Goal: Find specific page/section: Find specific page/section

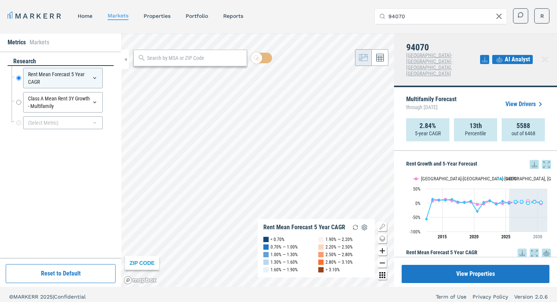
scroll to position [89, 0]
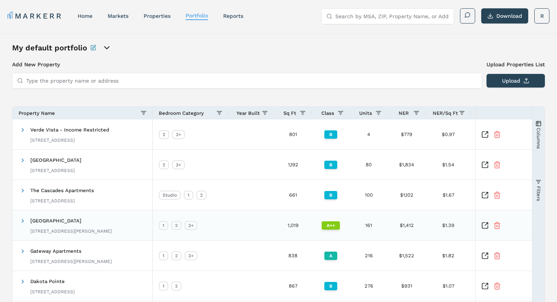
click at [56, 223] on span "[GEOGRAPHIC_DATA]" at bounding box center [55, 221] width 51 height 6
click at [329, 226] on div "A++" at bounding box center [331, 225] width 18 height 8
click at [50, 227] on div "West Pointe Commons 7836 S Townsley Ave, Sioux Falls, SD 57108" at bounding box center [70, 225] width 81 height 24
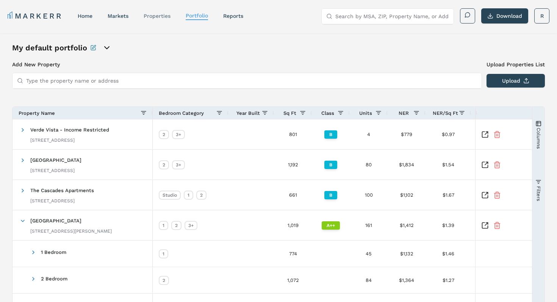
click at [158, 17] on link "properties" at bounding box center [157, 16] width 27 height 6
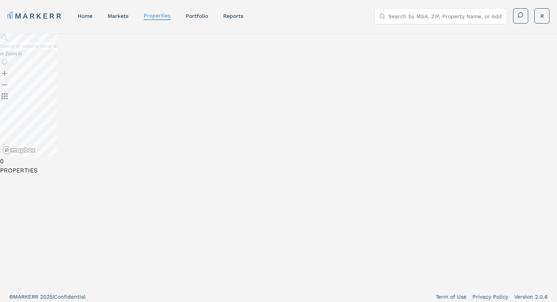
click at [57, 50] on input "text" at bounding box center [28, 46] width 57 height 8
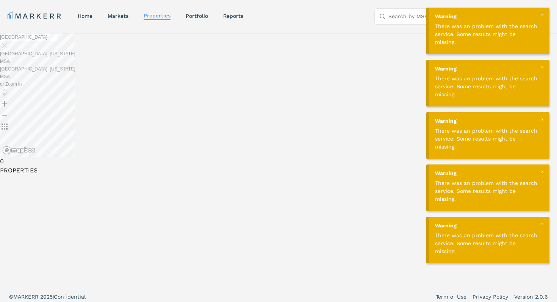
type input "west pointe sioux falls"
click at [75, 79] on span "Falls City, Nebraska MSA" at bounding box center [37, 72] width 75 height 14
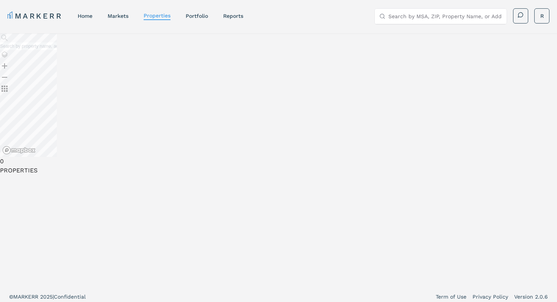
click at [57, 50] on input "text" at bounding box center [28, 46] width 57 height 8
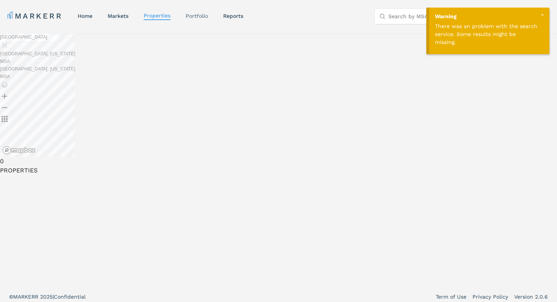
type input "west pointe sioux falls"
click at [198, 16] on link "Portfolio" at bounding box center [197, 16] width 22 height 6
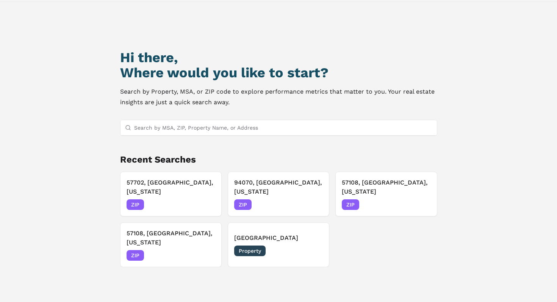
scroll to position [34, 0]
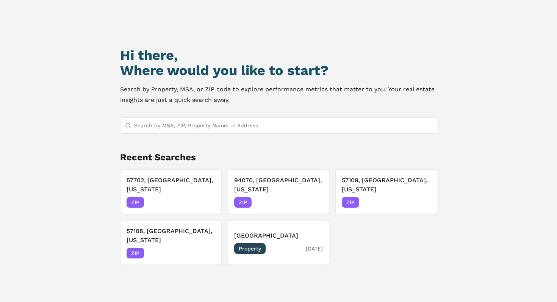
click at [249, 250] on span "Property" at bounding box center [249, 248] width 31 height 11
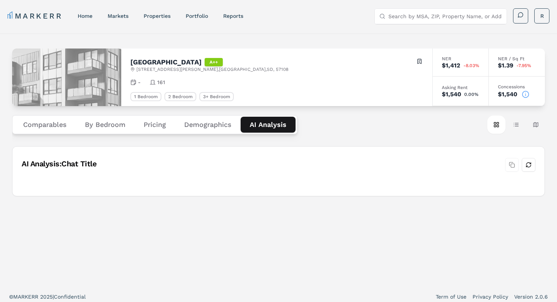
click at [268, 126] on Analysis "AI Analysis" at bounding box center [267, 125] width 55 height 16
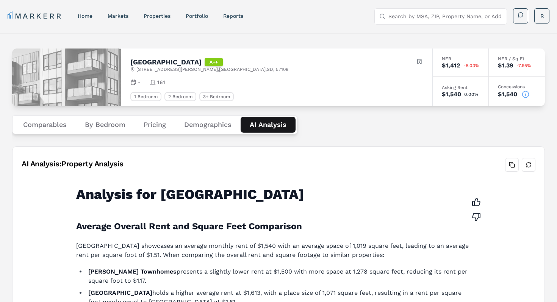
click at [154, 126] on button "Pricing" at bounding box center [154, 125] width 41 height 16
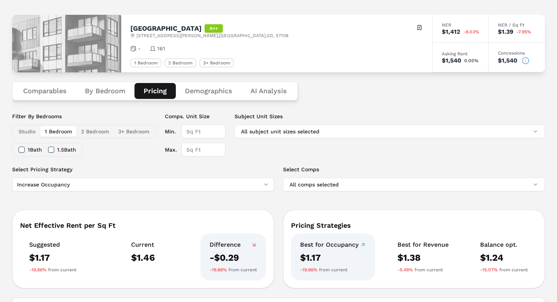
scroll to position [39, 0]
